Goal: Find specific page/section: Find specific page/section

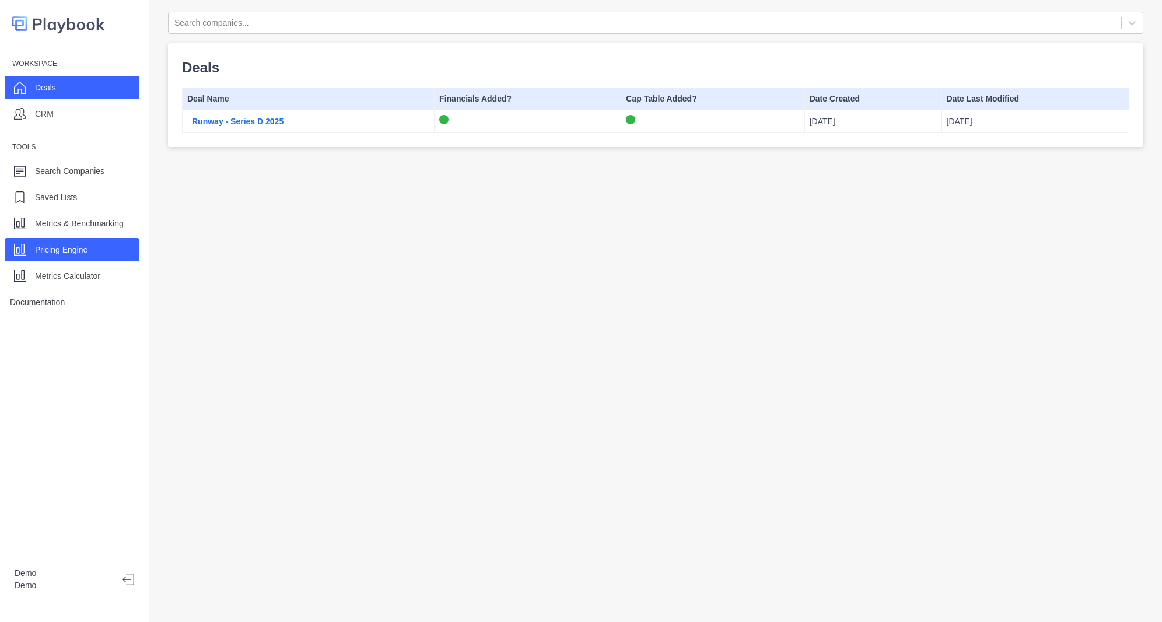
click at [75, 245] on p "Pricing Engine" at bounding box center [61, 250] width 53 height 12
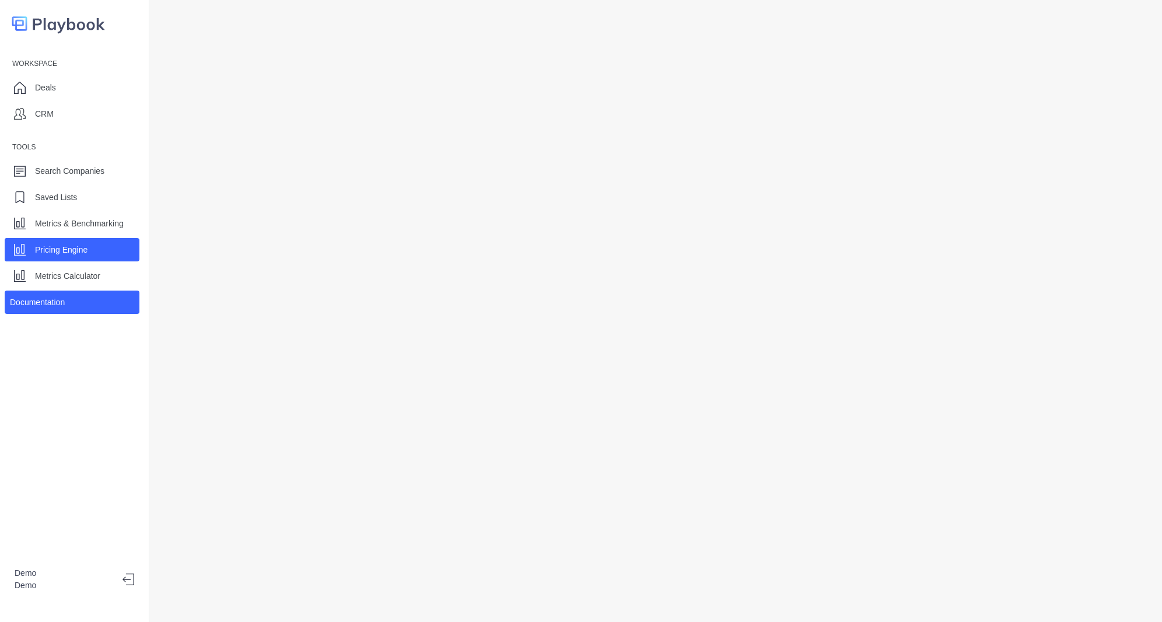
click at [81, 292] on div "Documentation" at bounding box center [72, 302] width 135 height 23
